Goal: Information Seeking & Learning: Learn about a topic

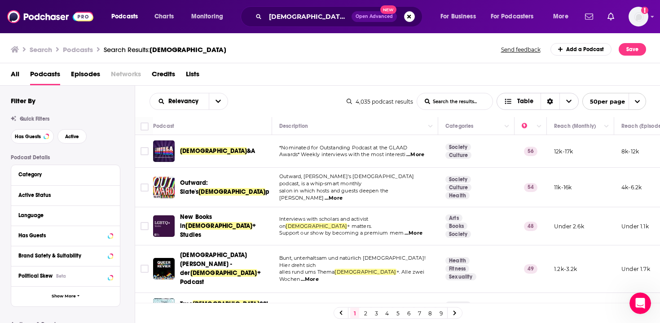
click at [568, 104] on icon "Choose View" at bounding box center [568, 101] width 5 height 6
click at [464, 105] on input "List Search Input" at bounding box center [454, 101] width 75 height 16
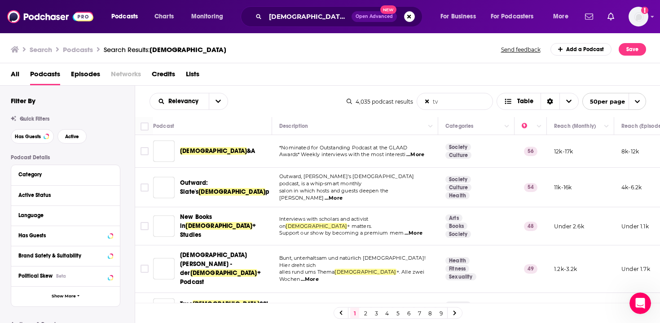
type input "tv"
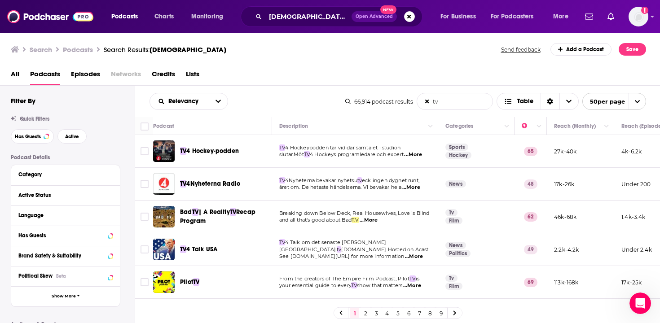
click at [426, 100] on icon at bounding box center [427, 101] width 4 height 5
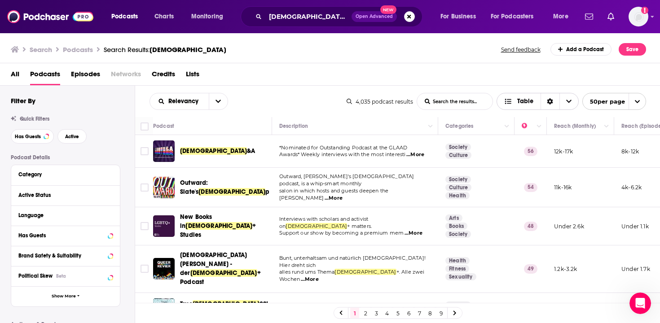
click at [565, 102] on span "Choose View" at bounding box center [569, 101] width 19 height 16
click at [265, 99] on div "Relevancy List Search Input Search the results... Table" at bounding box center [248, 101] width 197 height 17
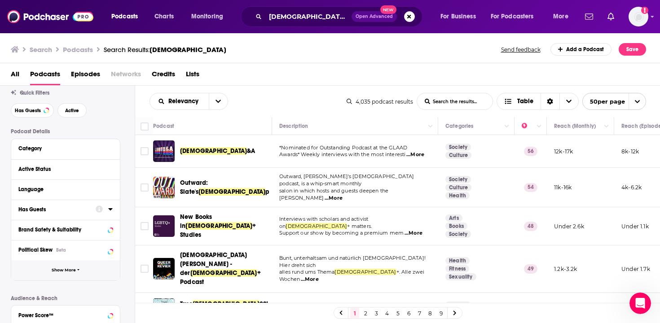
scroll to position [27, 0]
click at [74, 271] on span "Show More" at bounding box center [64, 269] width 24 height 5
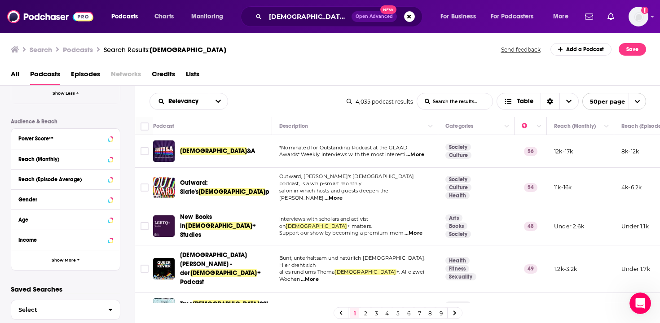
scroll to position [403, 0]
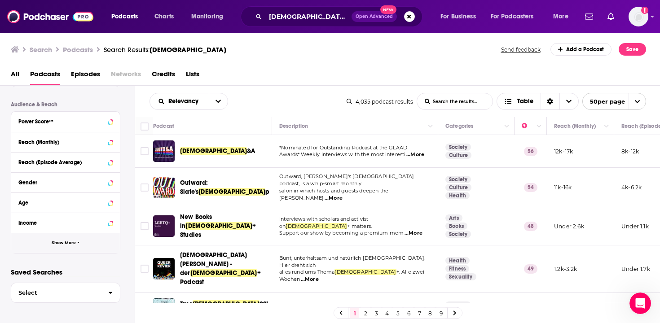
click at [66, 240] on button "Show More" at bounding box center [65, 243] width 109 height 20
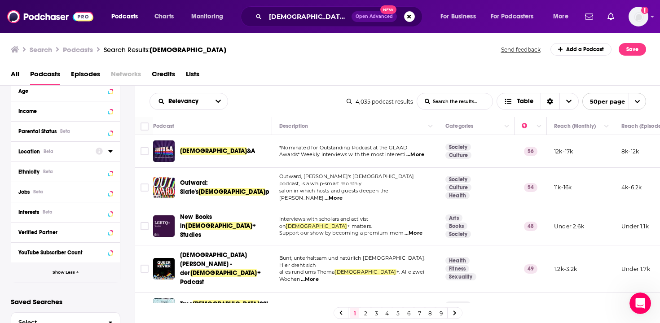
scroll to position [522, 0]
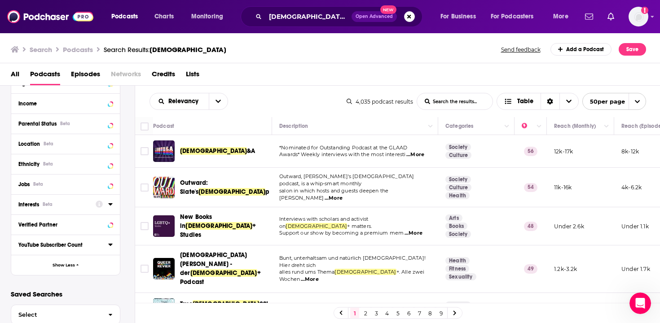
click at [58, 210] on button "Interests Beta" at bounding box center [56, 204] width 77 height 11
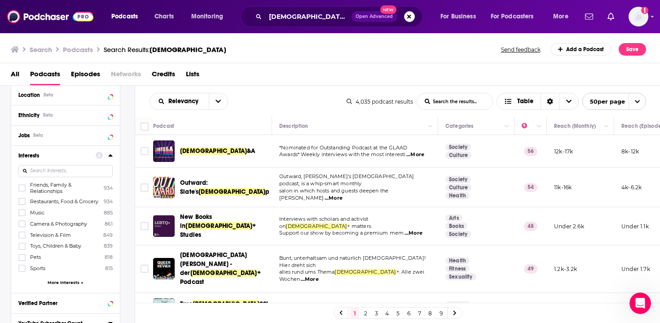
scroll to position [575, 0]
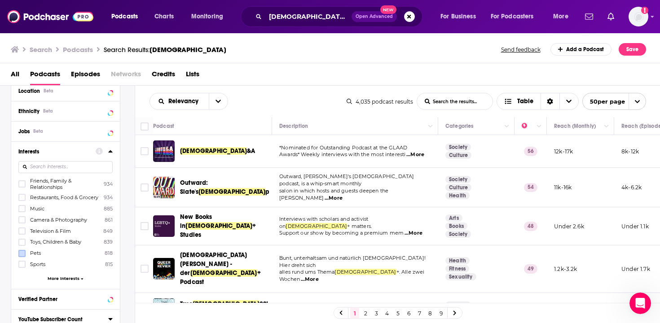
click at [24, 234] on icon at bounding box center [21, 231] width 5 height 5
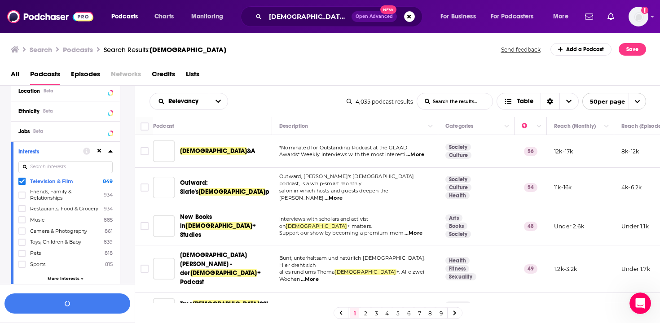
scroll to position [597, 0]
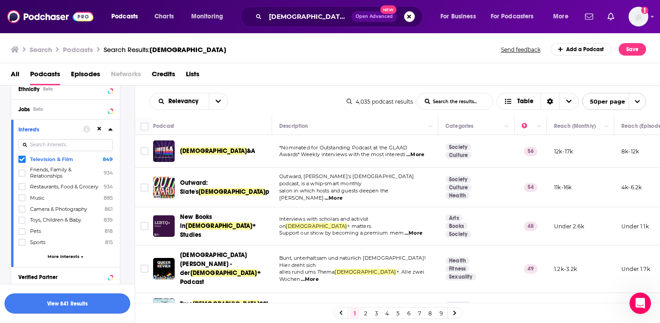
click at [93, 306] on button "View 841 Results" at bounding box center [67, 304] width 126 height 20
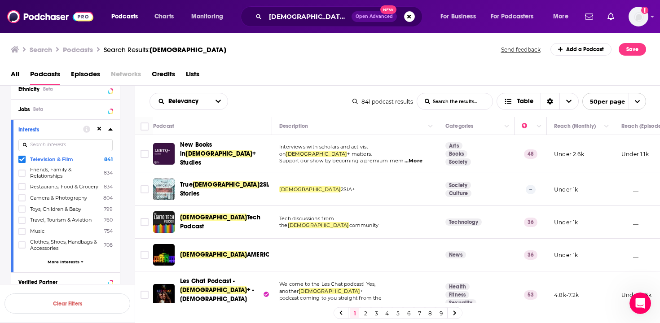
click at [641, 101] on span "open menu" at bounding box center [637, 101] width 17 height 16
click at [621, 150] on button "100 per page" at bounding box center [614, 147] width 63 height 14
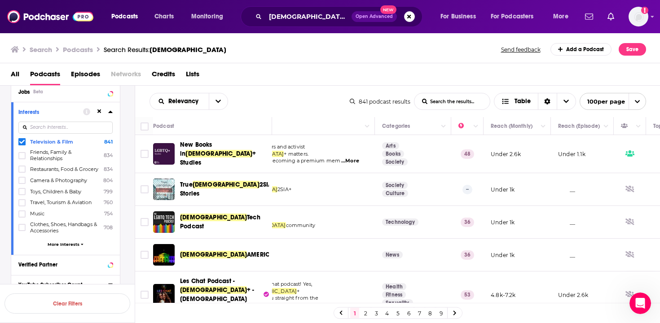
scroll to position [0, 157]
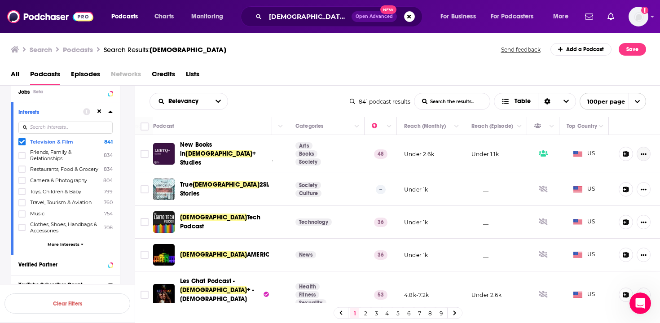
click at [641, 155] on icon "Show More Button" at bounding box center [644, 154] width 6 height 6
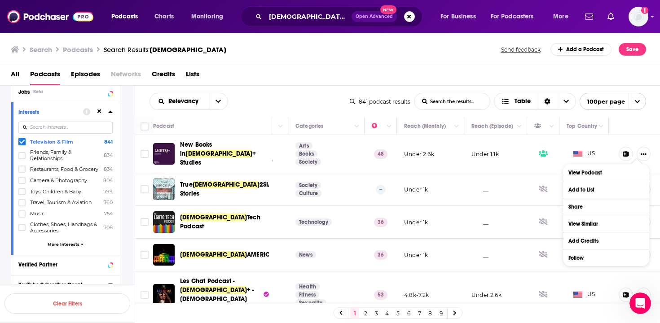
click at [334, 75] on div "All Podcasts Episodes Networks Credits Lists" at bounding box center [332, 76] width 643 height 18
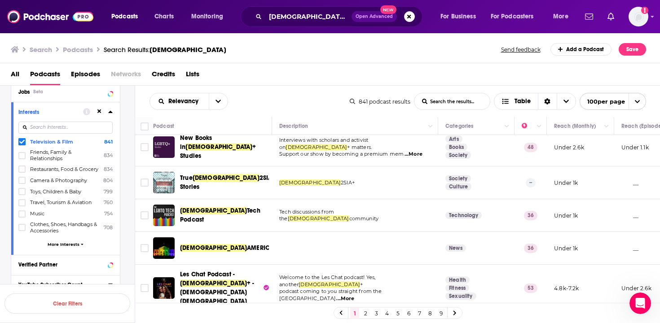
scroll to position [110, 0]
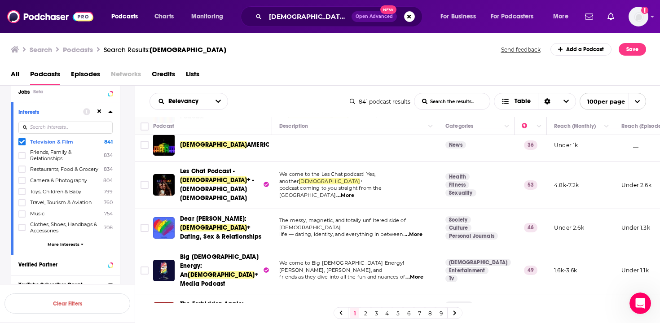
click at [354, 192] on span "...More" at bounding box center [345, 195] width 18 height 7
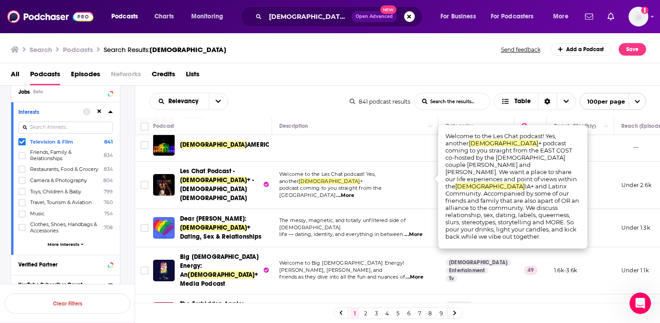
click at [292, 100] on div "Relevancy List Search Input Search the results... Table" at bounding box center [250, 101] width 200 height 17
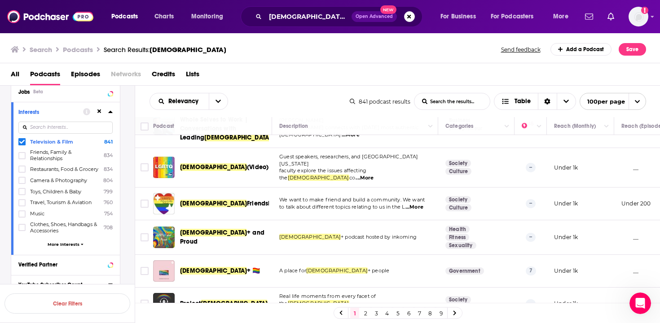
scroll to position [790, 0]
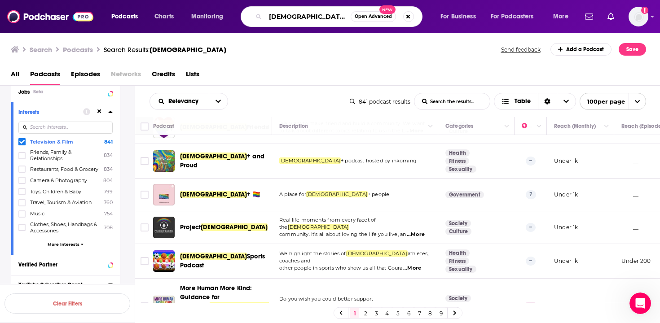
click at [323, 23] on input "[DEMOGRAPHIC_DATA]" at bounding box center [307, 16] width 85 height 14
type input "[DEMOGRAPHIC_DATA] and television"
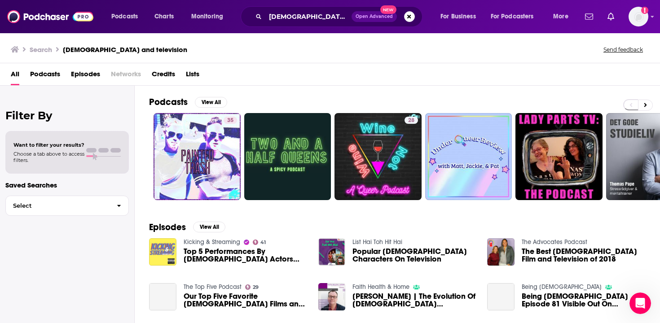
click at [47, 77] on span "Podcasts" at bounding box center [45, 76] width 30 height 18
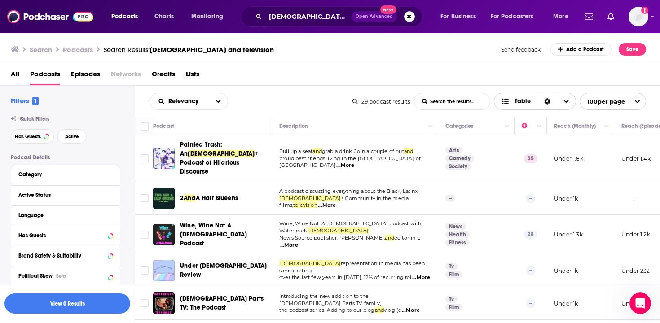
click at [570, 103] on span "Choose View" at bounding box center [566, 101] width 19 height 16
click at [462, 72] on div "All Podcasts Episodes Networks Credits Lists" at bounding box center [332, 76] width 643 height 18
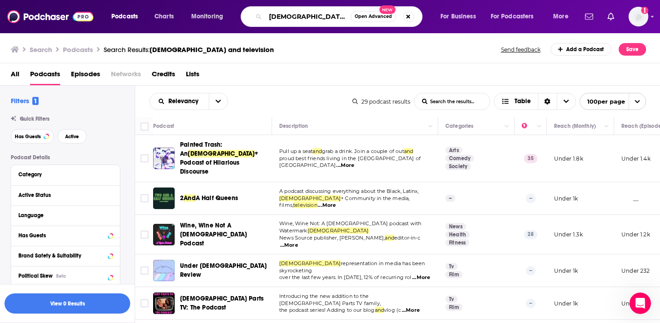
drag, startPoint x: 337, startPoint y: 18, endPoint x: 283, endPoint y: 17, distance: 53.9
click at [283, 17] on input "[DEMOGRAPHIC_DATA] and television" at bounding box center [307, 16] width 85 height 14
click at [378, 18] on span "Open Advanced" at bounding box center [373, 16] width 37 height 4
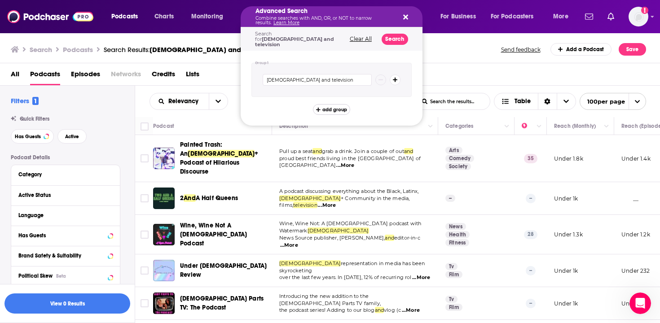
click at [340, 107] on span "add group" at bounding box center [335, 109] width 25 height 5
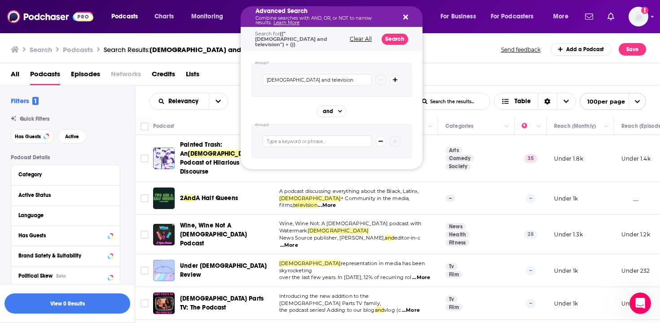
click at [408, 16] on div "Advanced Search Combine searches with AND, OR, or NOT to narrow results. Learn …" at bounding box center [332, 16] width 182 height 21
click at [404, 16] on icon "Search podcasts, credits, & more..." at bounding box center [405, 17] width 5 height 5
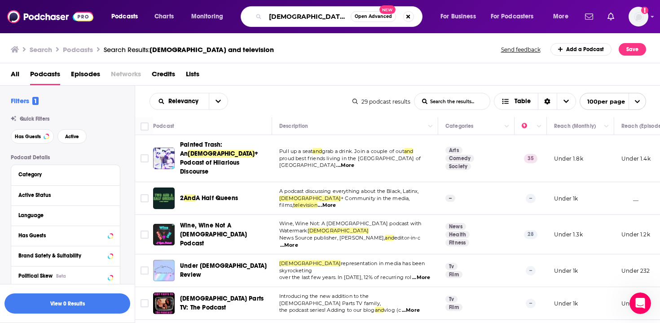
click at [315, 18] on input "[DEMOGRAPHIC_DATA] and television" at bounding box center [307, 16] width 85 height 14
click at [305, 20] on input "[DEMOGRAPHIC_DATA]" at bounding box center [307, 16] width 85 height 14
type input "[DEMOGRAPHIC_DATA]"
click at [408, 15] on button "Search podcasts, credits, & more..." at bounding box center [408, 16] width 11 height 11
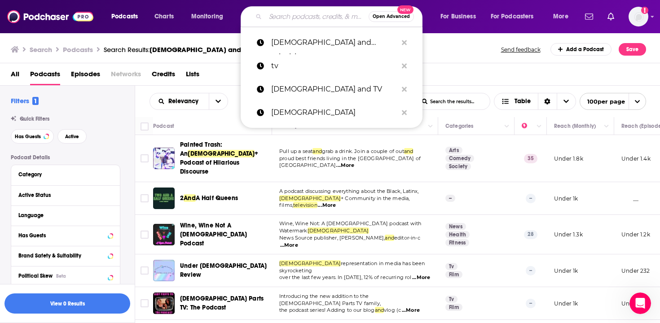
click at [453, 66] on div "All Podcasts Episodes Networks Credits Lists" at bounding box center [330, 74] width 661 height 22
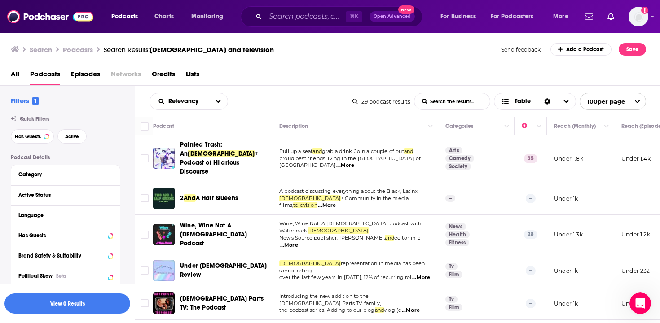
click at [214, 155] on span "+ Podcast of Hilarious Discourse" at bounding box center [219, 163] width 79 height 26
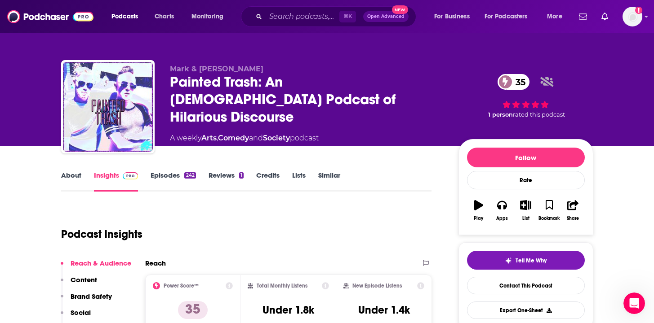
click at [266, 178] on link "Credits" at bounding box center [267, 181] width 23 height 21
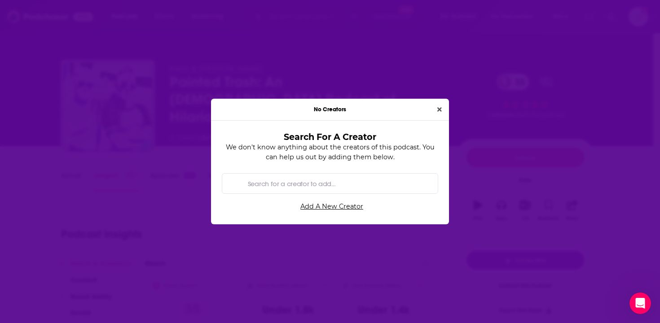
click at [438, 103] on div "No Creators" at bounding box center [330, 110] width 238 height 22
click at [439, 109] on icon "Close" at bounding box center [440, 109] width 4 height 4
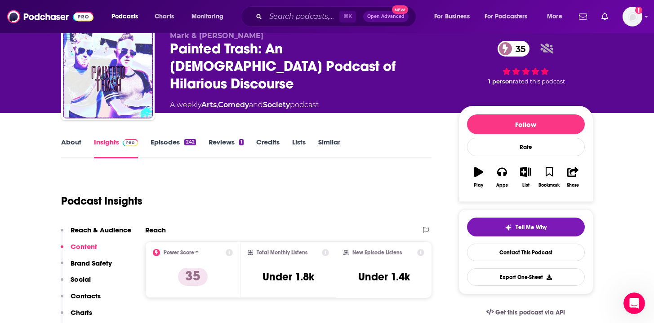
scroll to position [158, 0]
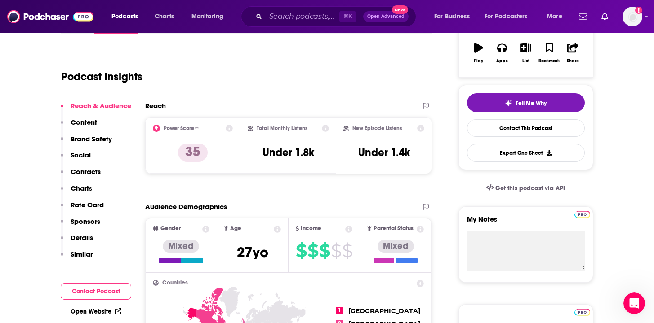
click at [86, 169] on p "Contacts" at bounding box center [86, 172] width 30 height 9
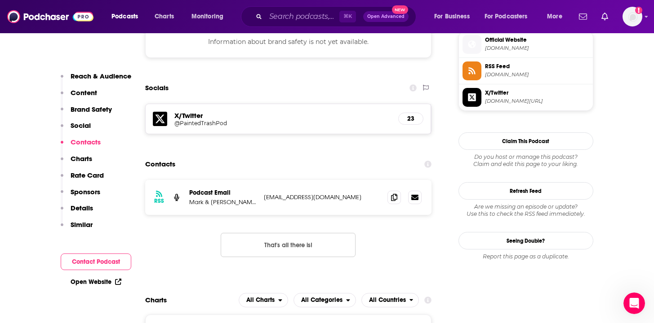
scroll to position [814, 0]
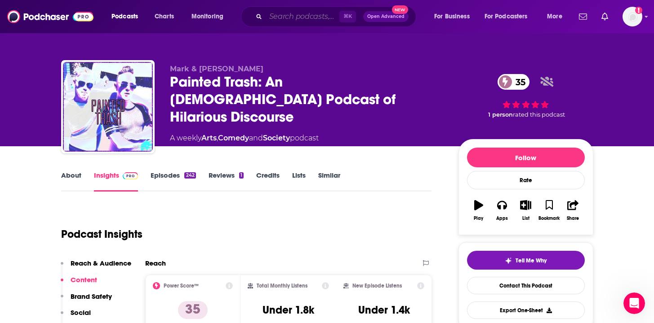
click at [286, 20] on input "Search podcasts, credits, & more..." at bounding box center [302, 16] width 74 height 14
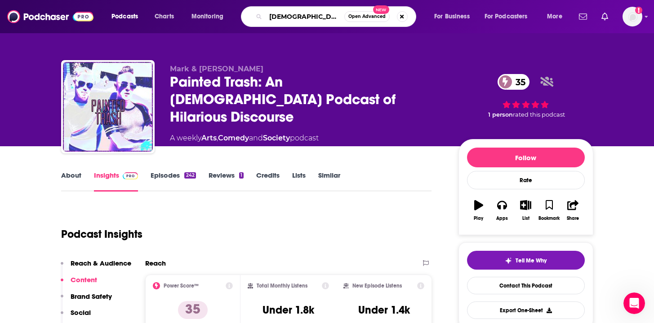
type input "[DEMOGRAPHIC_DATA]"
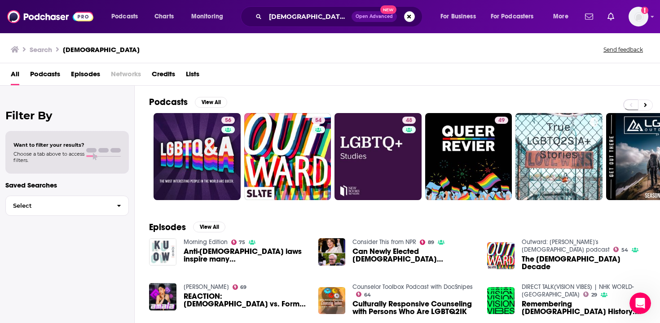
click at [44, 75] on span "Podcasts" at bounding box center [45, 76] width 30 height 18
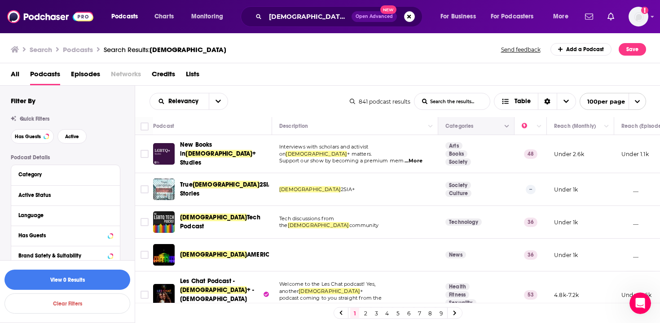
click at [501, 130] on div "Categories" at bounding box center [477, 126] width 62 height 11
click at [506, 127] on icon "Column Actions" at bounding box center [507, 126] width 4 height 3
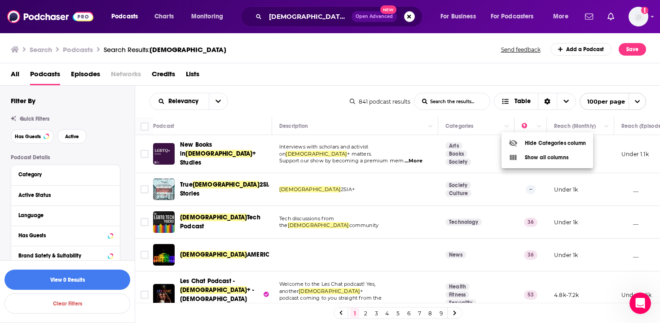
click at [486, 79] on div at bounding box center [330, 161] width 660 height 323
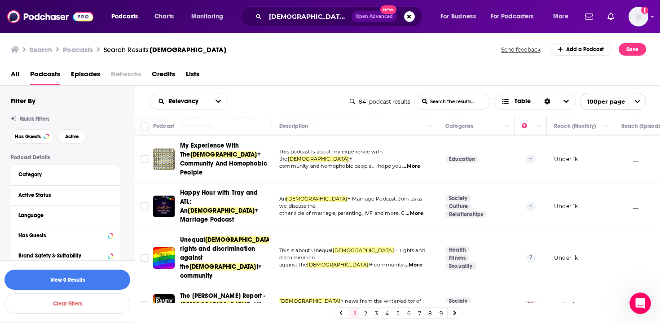
scroll to position [2203, 0]
click at [564, 102] on icon "Choose View" at bounding box center [566, 101] width 5 height 6
click at [501, 75] on div "All Podcasts Episodes Networks Credits Lists" at bounding box center [332, 76] width 643 height 18
click at [248, 70] on div "All Podcasts Episodes Networks Credits Lists" at bounding box center [332, 76] width 643 height 18
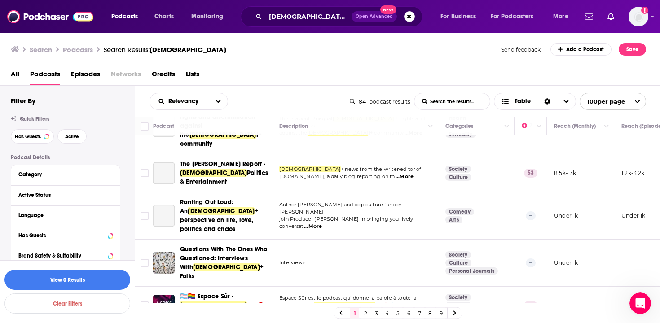
scroll to position [2366, 0]
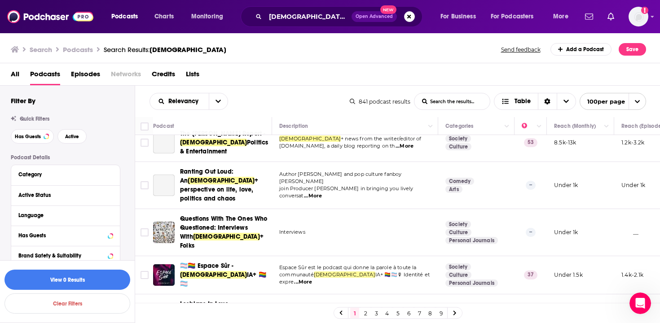
click at [293, 70] on div "All Podcasts Episodes Networks Credits Lists" at bounding box center [332, 76] width 643 height 18
